Goal: Communication & Community: Answer question/provide support

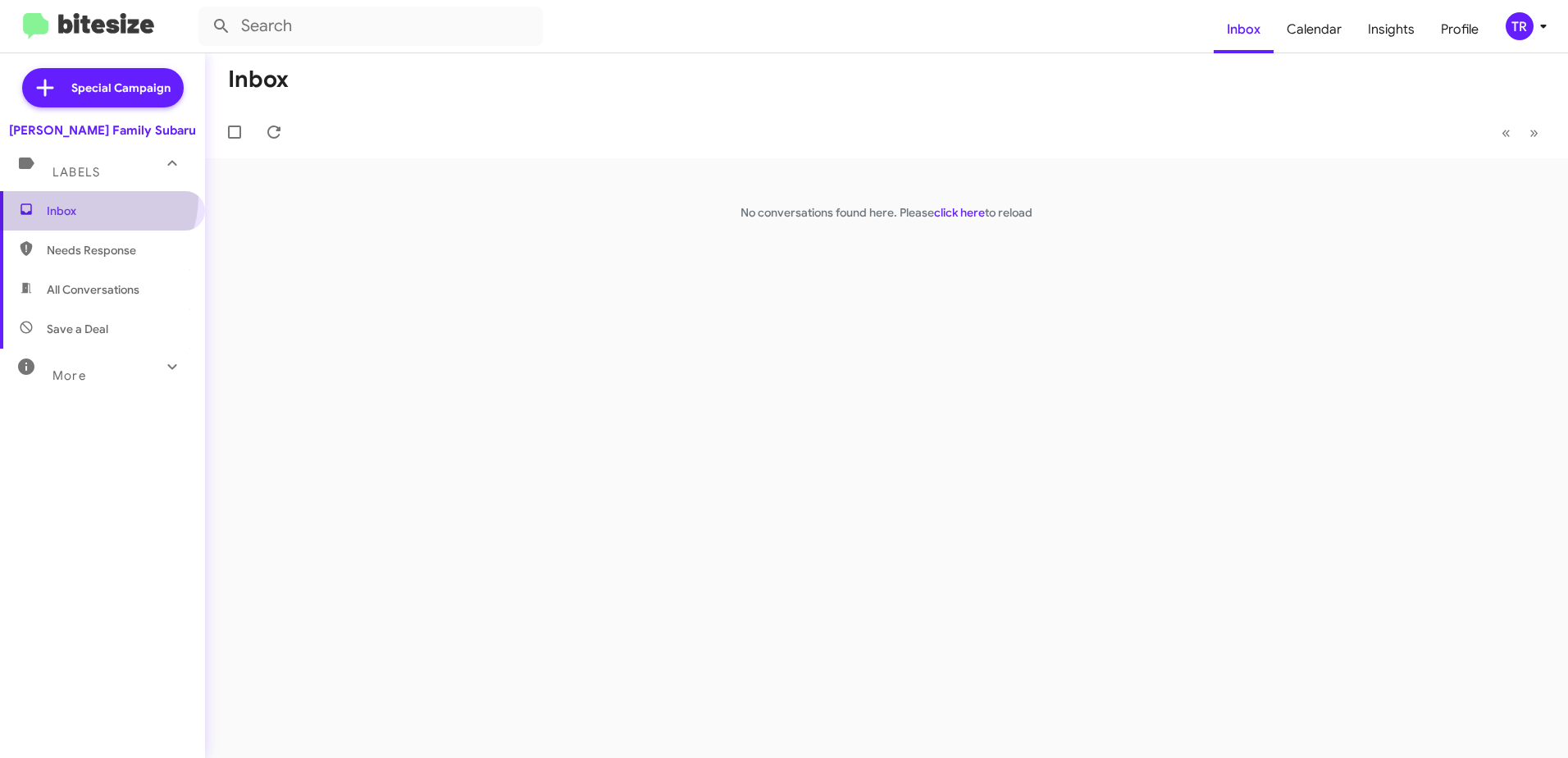
click at [90, 197] on span "Inbox" at bounding box center [102, 210] width 205 height 39
click at [66, 232] on span "Needs Response" at bounding box center [102, 250] width 205 height 39
type input "in:needs-response"
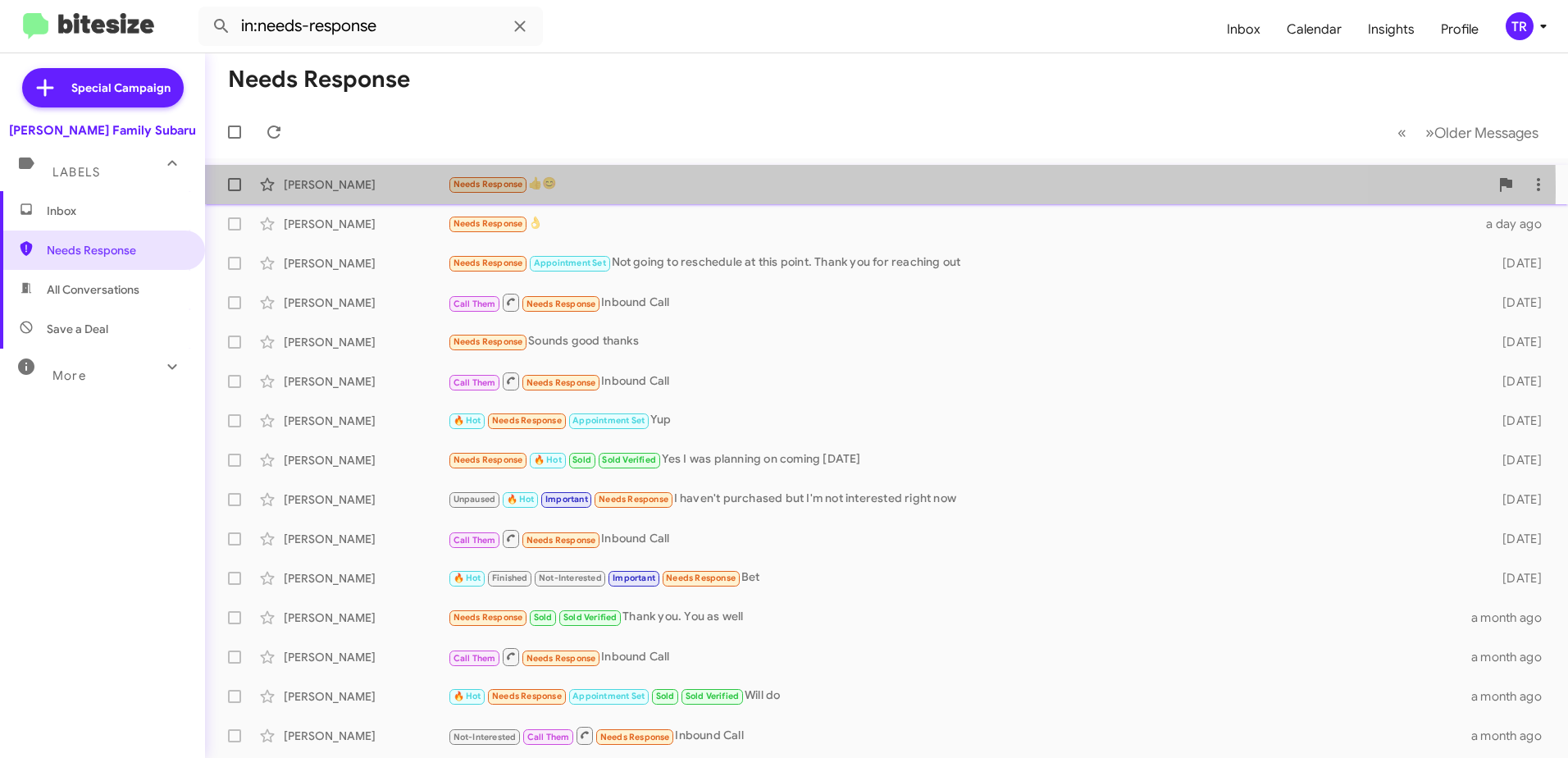
click at [524, 187] on small "Needs Response" at bounding box center [487, 184] width 77 height 16
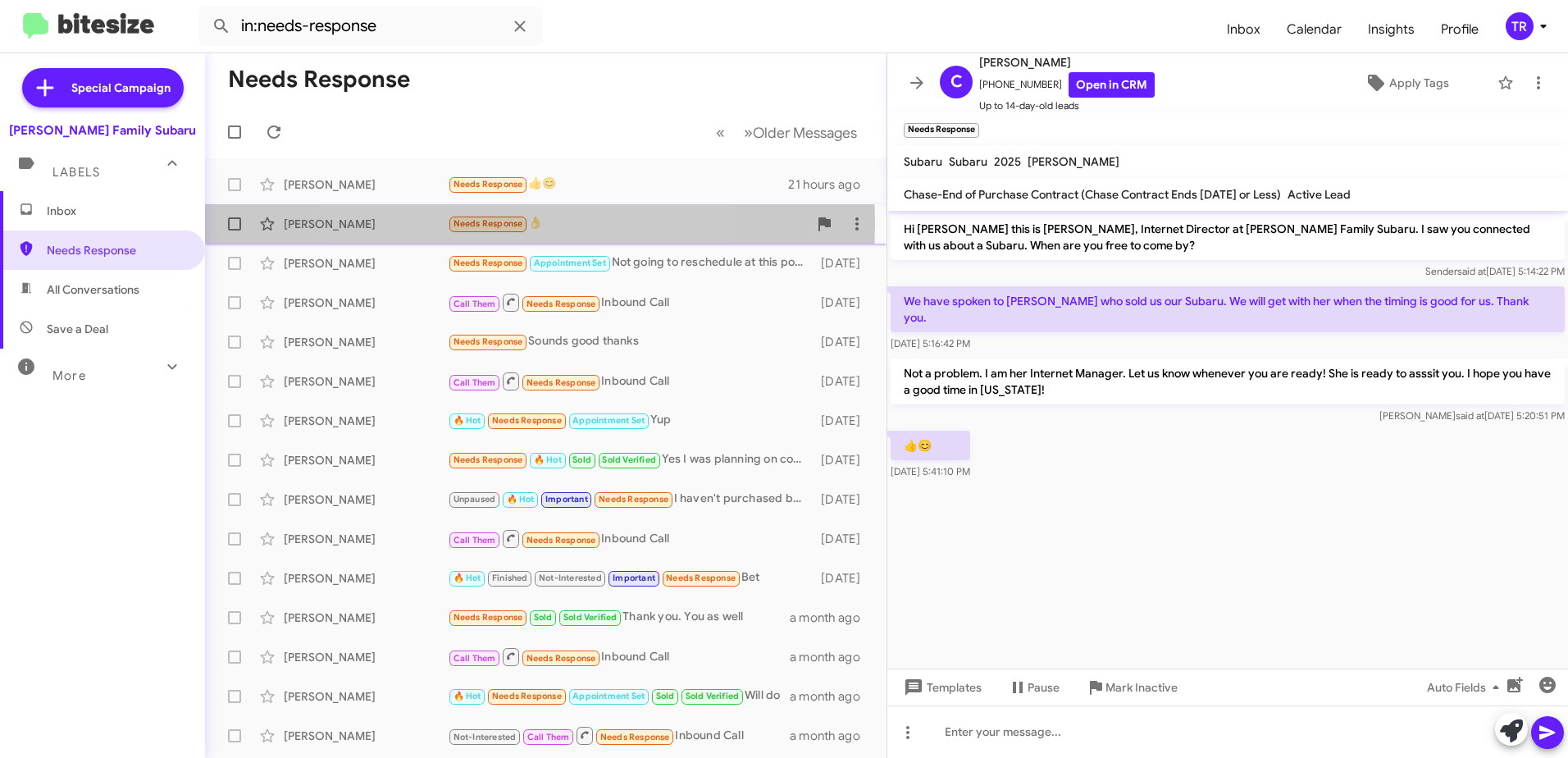
click at [492, 223] on span "Needs Response" at bounding box center [488, 223] width 70 height 11
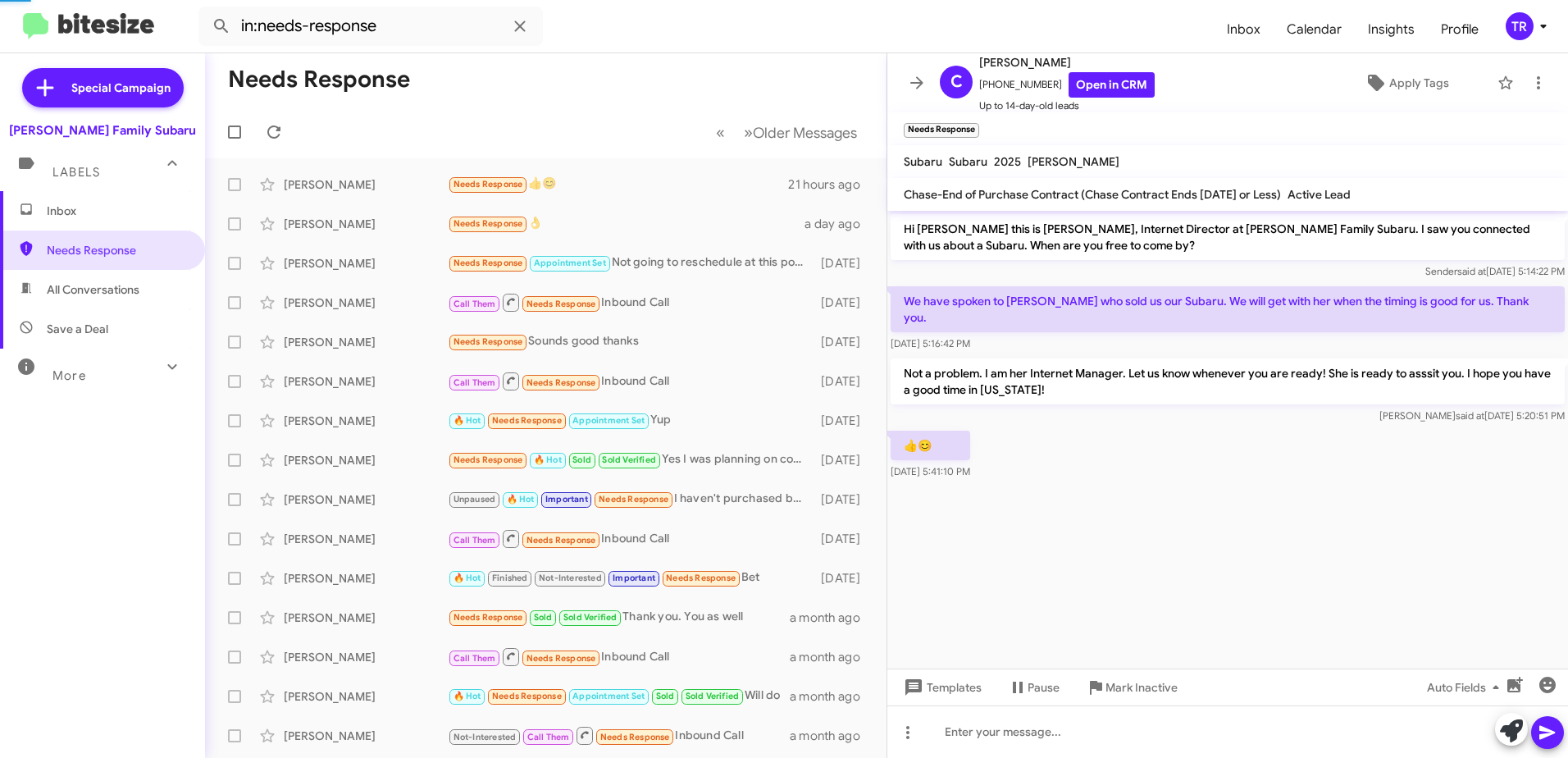
scroll to position [11, 0]
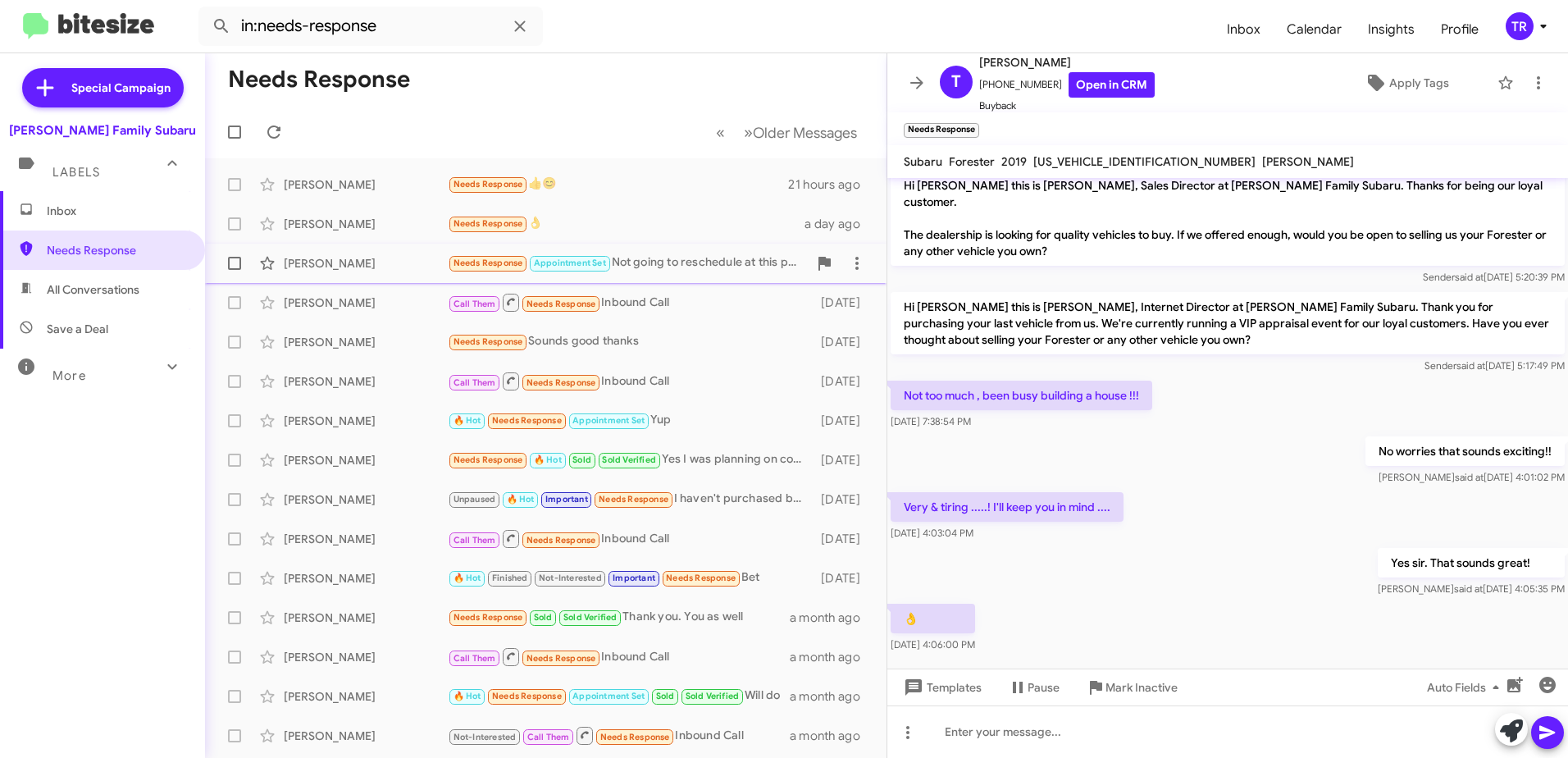
click at [484, 259] on span "Needs Response" at bounding box center [488, 262] width 70 height 11
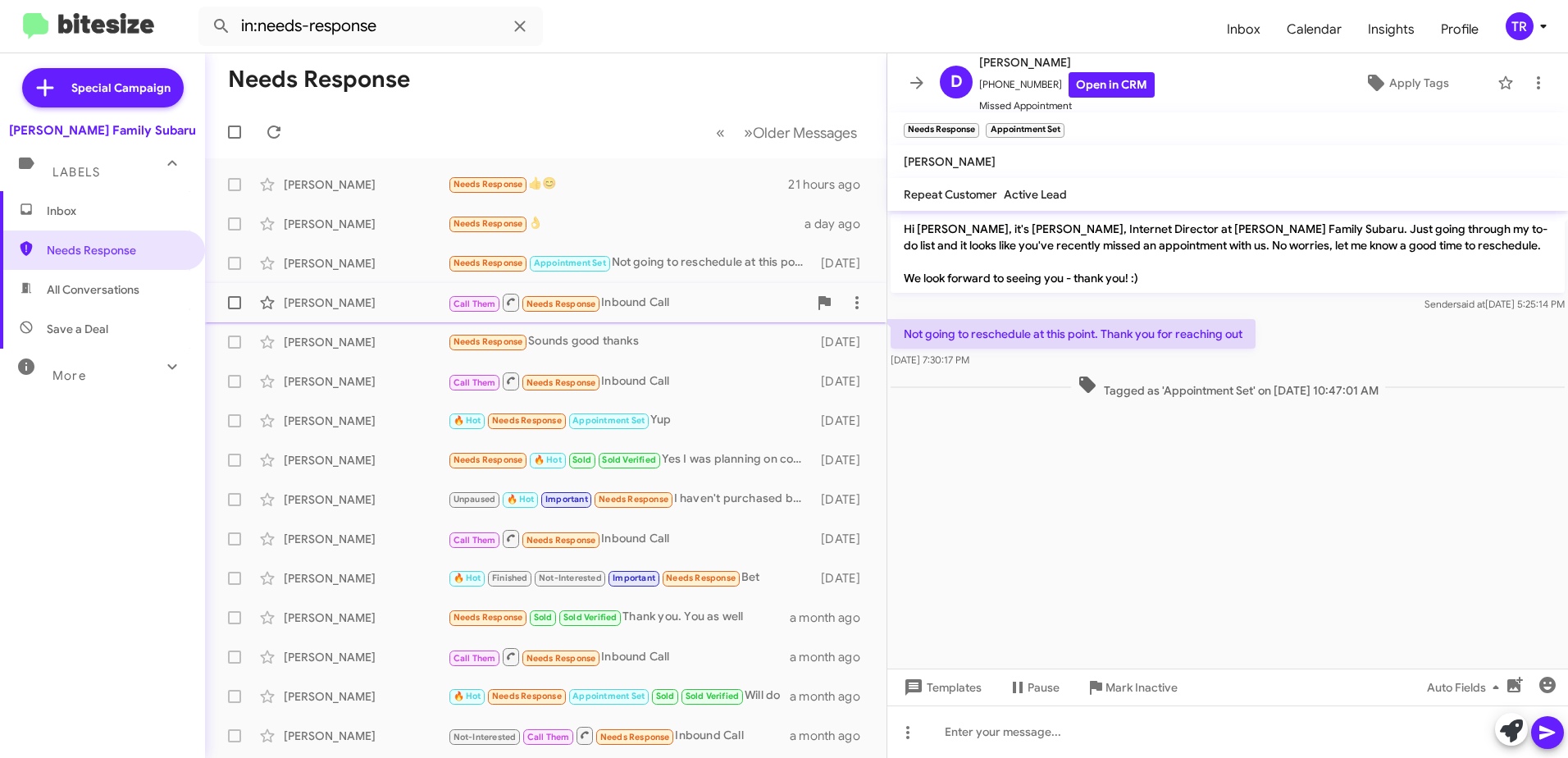
click at [559, 305] on span "Needs Response" at bounding box center [561, 304] width 70 height 11
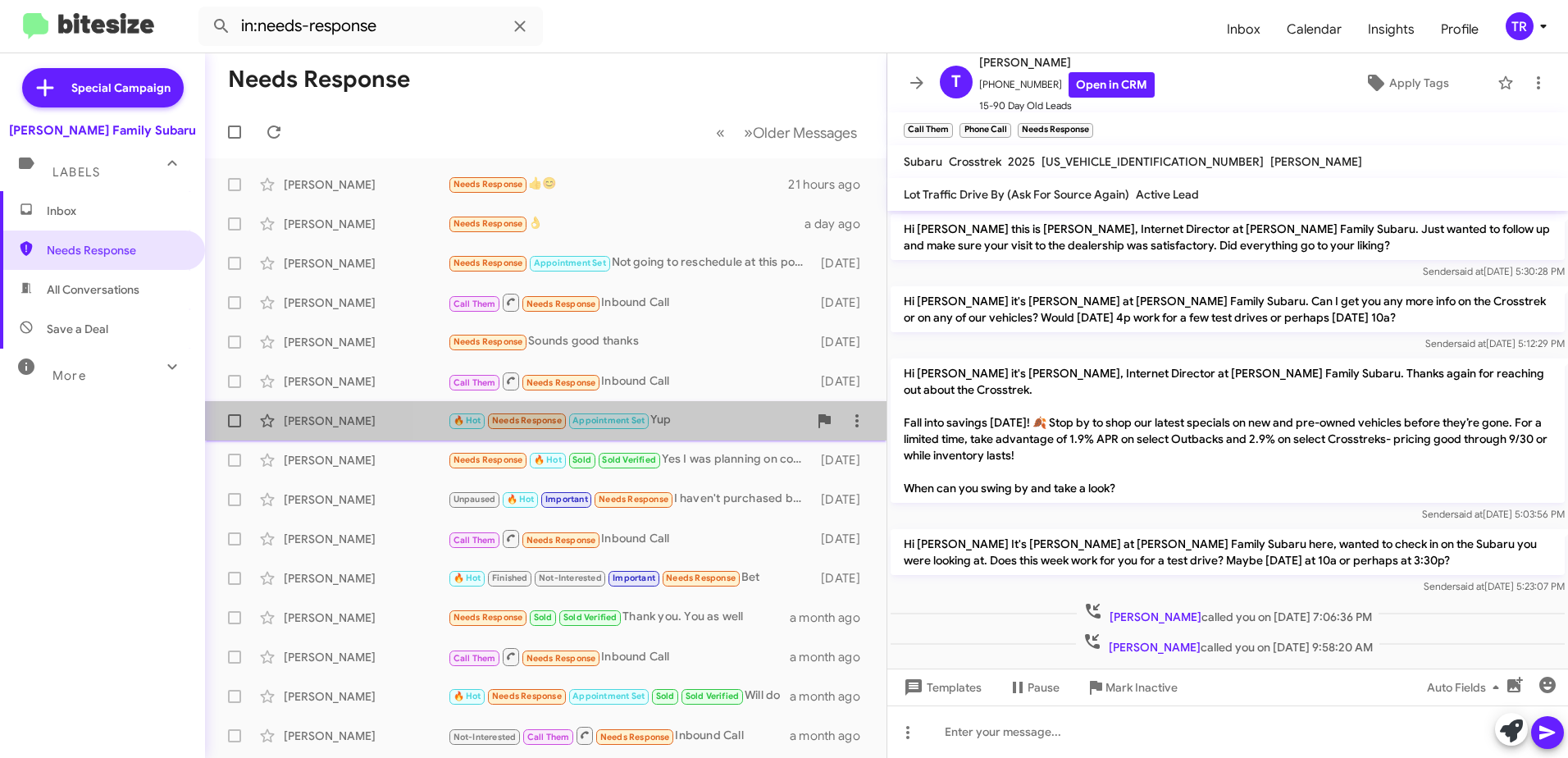
click at [678, 427] on div "🔥 Hot Needs Response Appointment Set Yup" at bounding box center [628, 420] width 360 height 19
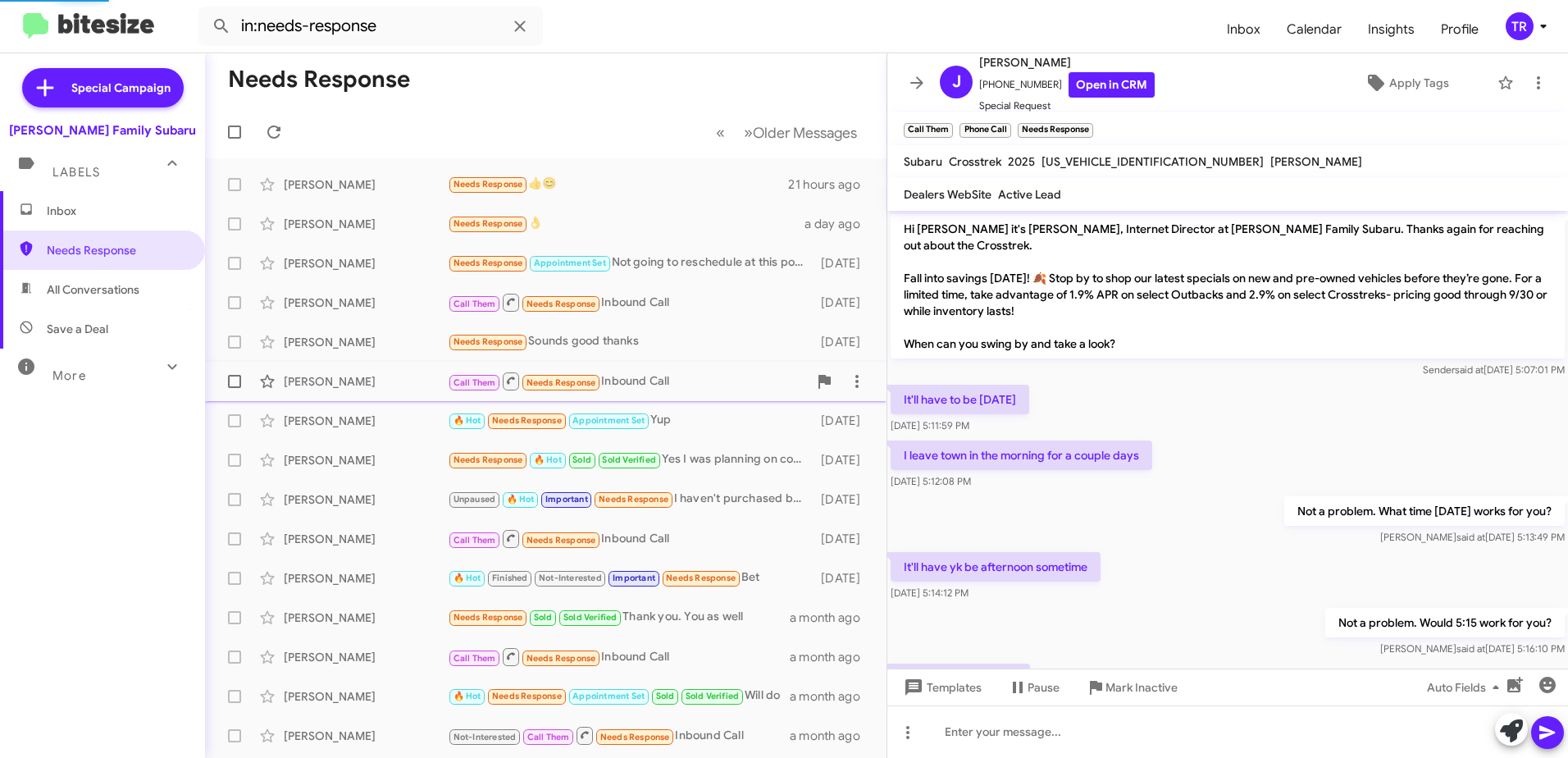
scroll to position [334, 0]
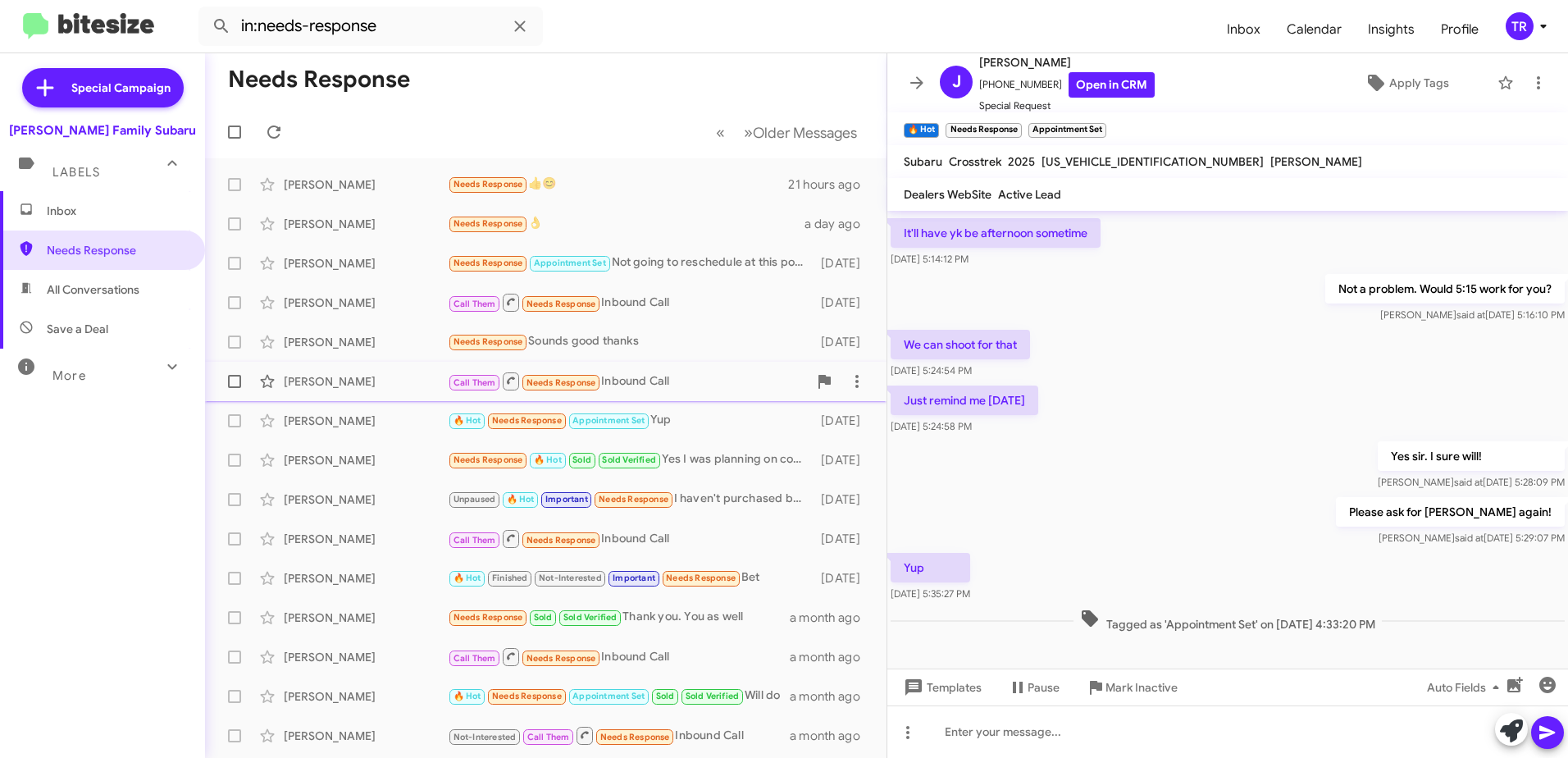
click at [630, 384] on div "Call Them Needs Response Inbound Call" at bounding box center [628, 380] width 360 height 21
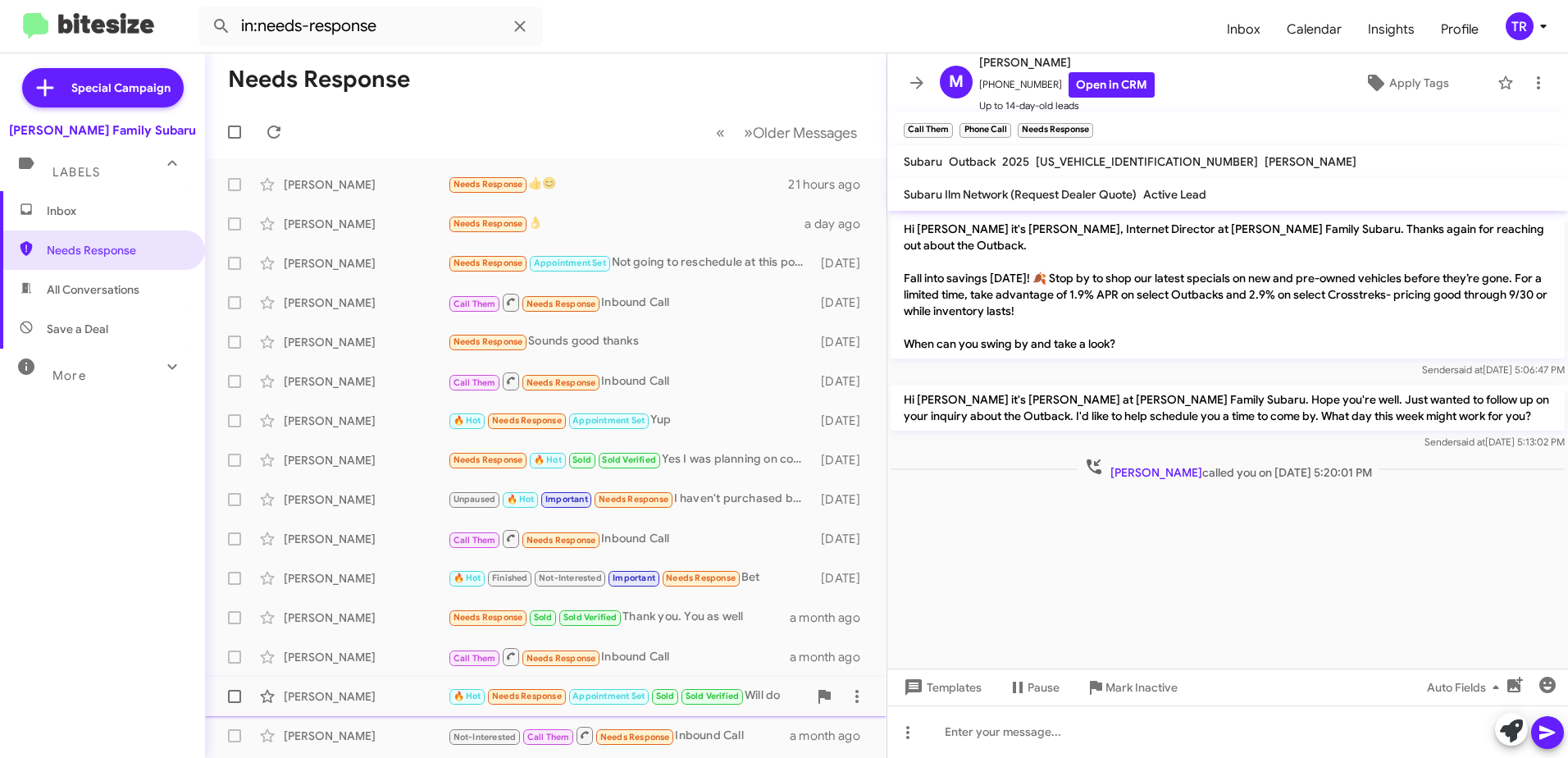
scroll to position [194, 0]
